Goal: Transaction & Acquisition: Purchase product/service

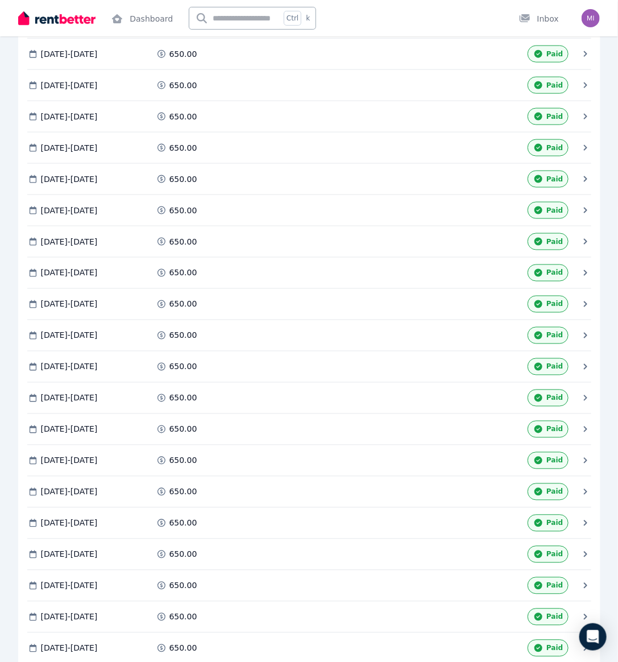
scroll to position [751, 0]
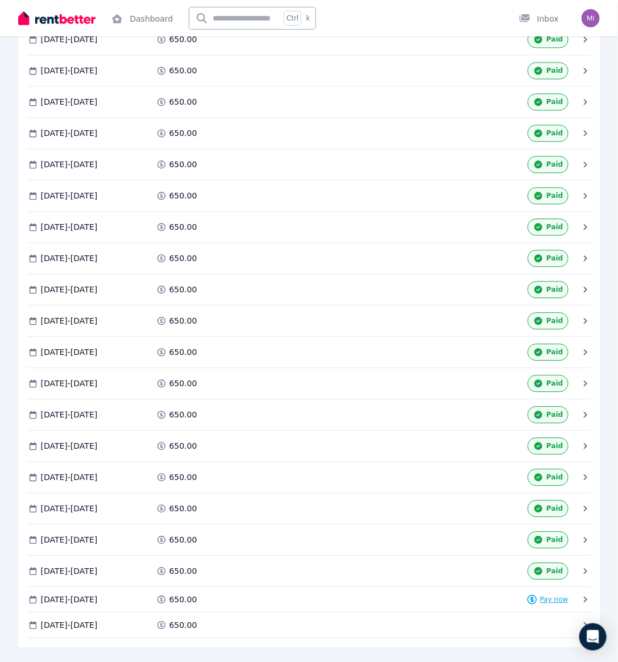
click at [556, 595] on span "Pay now" at bounding box center [554, 599] width 28 height 9
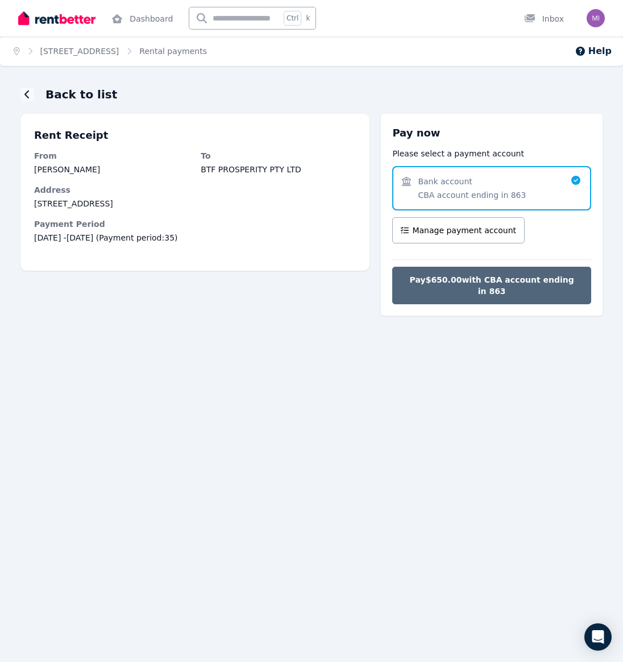
click at [451, 280] on span "Pay $650.00 with CBA account ending in 863" at bounding box center [491, 285] width 175 height 23
